Goal: Task Accomplishment & Management: Manage account settings

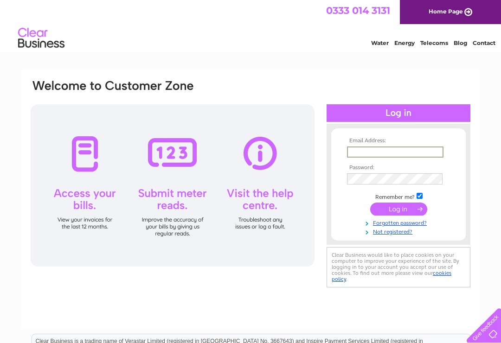
click at [391, 156] on input "text" at bounding box center [395, 151] width 96 height 11
type input "frances8853@hotmail.com"
click at [398, 210] on input "submit" at bounding box center [398, 209] width 57 height 13
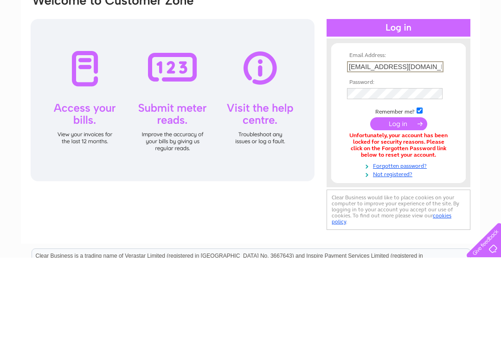
scroll to position [85, 0]
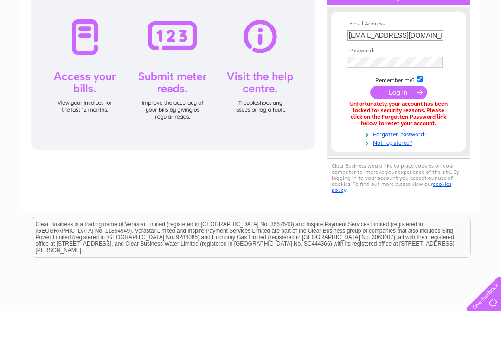
click at [424, 161] on link "Forgotten password?" at bounding box center [399, 165] width 105 height 9
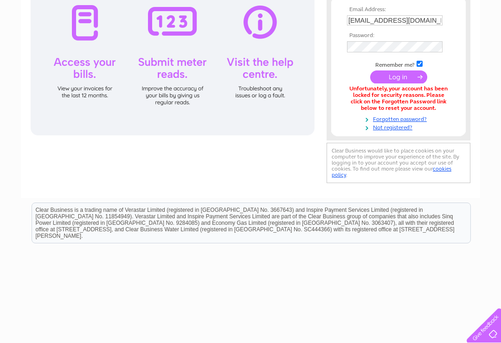
click at [418, 117] on link "Forgotten password?" at bounding box center [399, 118] width 105 height 9
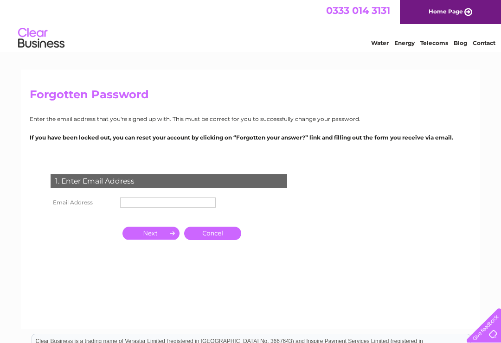
click at [196, 204] on input "text" at bounding box center [167, 202] width 95 height 10
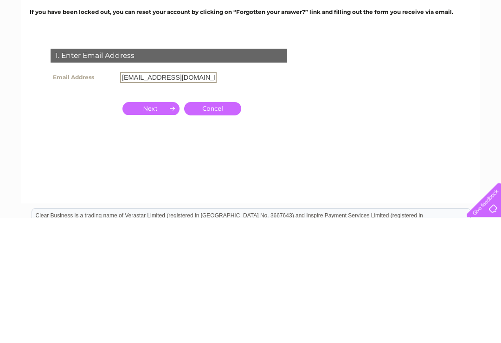
type input "frances8853@hotmail.com"
click at [156, 228] on input "button" at bounding box center [150, 234] width 57 height 13
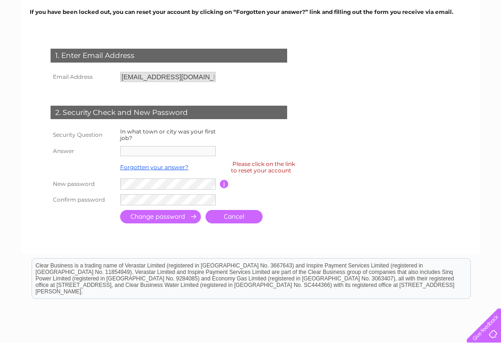
click at [187, 131] on label "In what town or city was your first job?" at bounding box center [167, 134] width 95 height 13
click at [227, 182] on input "button" at bounding box center [224, 184] width 9 height 8
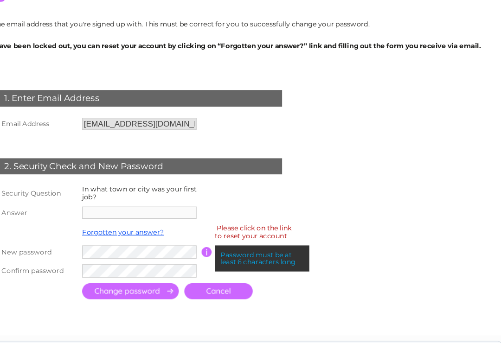
scroll to position [99, 0]
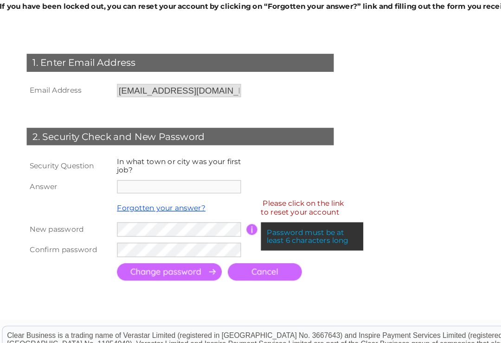
click at [180, 99] on input "frances8853@hotmail.com" at bounding box center [167, 104] width 95 height 10
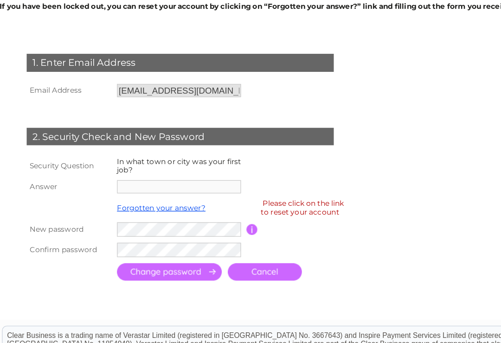
click at [180, 99] on input "frances8853@hotmail.com" at bounding box center [167, 104] width 95 height 10
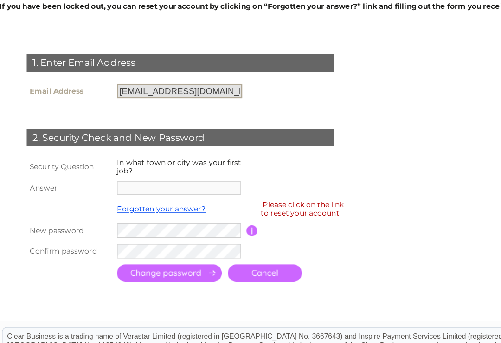
click at [181, 99] on input "frances8853@hotmail.com" at bounding box center [168, 104] width 96 height 11
click at [167, 99] on input "frances8853@hotmail.com" at bounding box center [168, 104] width 96 height 11
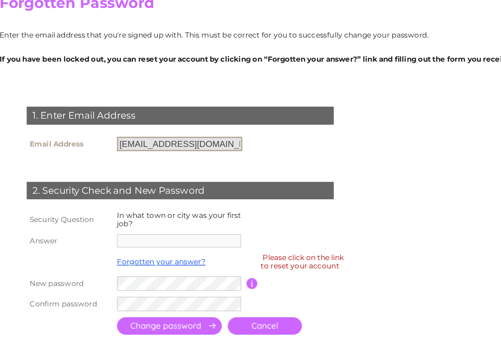
scroll to position [0, 0]
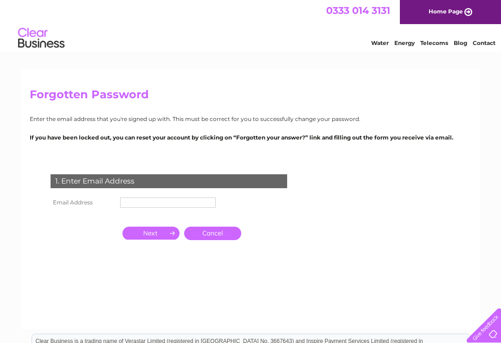
click at [183, 204] on input "text" at bounding box center [167, 202] width 95 height 10
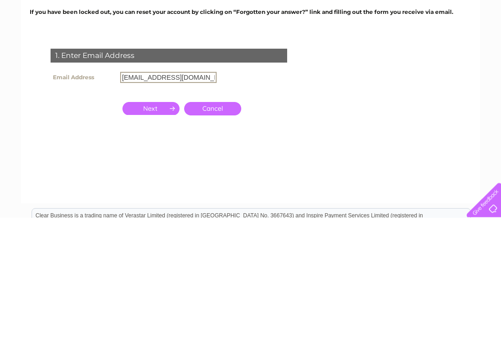
type input "frances8853@hotmail.co.uk"
click at [155, 228] on input "button" at bounding box center [150, 234] width 57 height 13
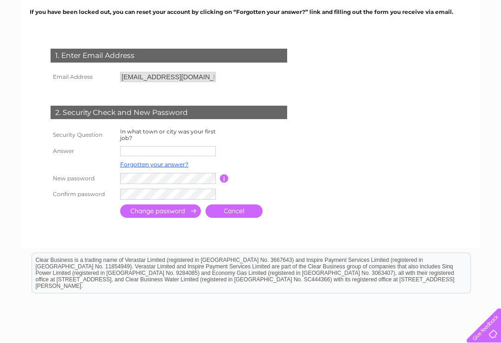
click at [187, 152] on input "text" at bounding box center [167, 151] width 95 height 10
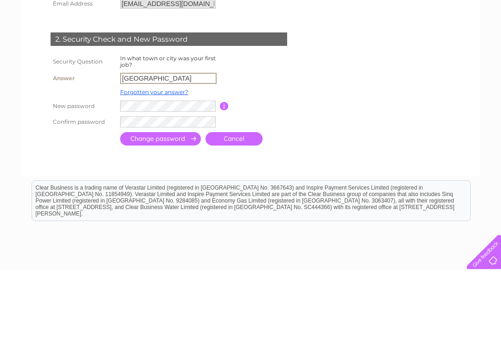
type input "Glasgow"
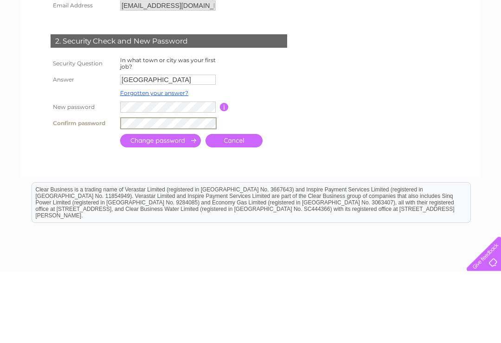
scroll to position [196, 0]
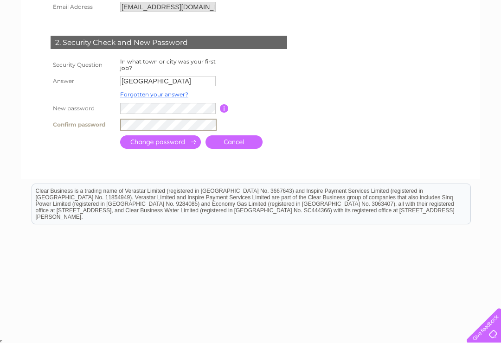
click at [182, 143] on input "submit" at bounding box center [160, 141] width 81 height 13
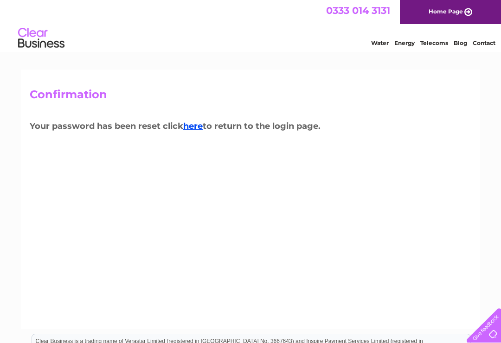
click at [450, 8] on link "Home Page" at bounding box center [450, 12] width 101 height 24
